Goal: Navigation & Orientation: Find specific page/section

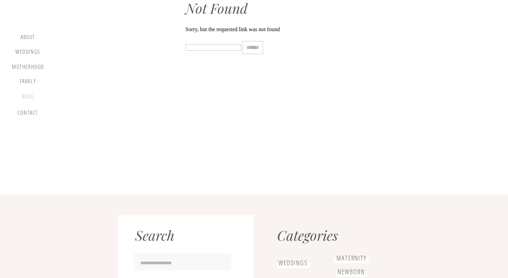
click at [31, 98] on div "blog" at bounding box center [28, 99] width 20 height 10
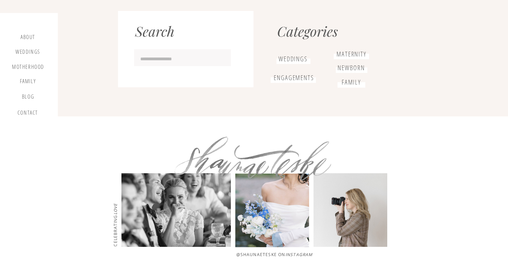
scroll to position [1112, 0]
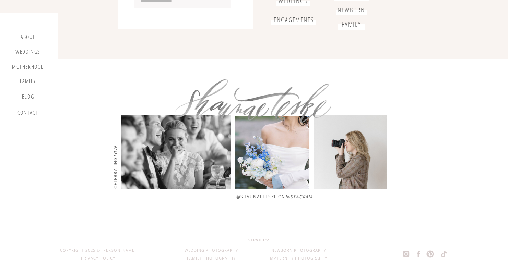
click at [419, 254] on icon at bounding box center [418, 254] width 3 height 6
